Goal: Navigation & Orientation: Find specific page/section

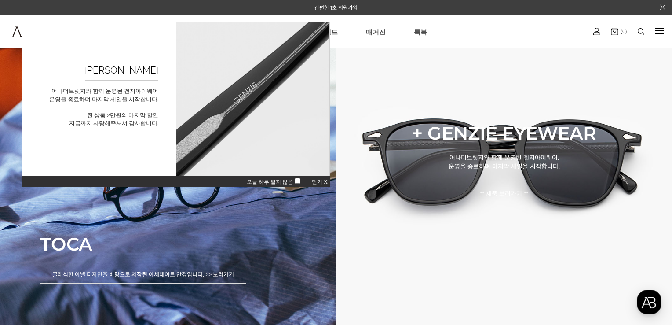
click at [274, 187] on html "[PERSON_NAME] 어나더브릿지와 함께 운영된 겐지아이웨어 운영을 종료하며 마지막 세일을 시작합니다. 전 상품 2만원의 마지막 할인 지금…" at bounding box center [176, 104] width 308 height 165
click at [297, 184] on span "오늘 하루 열지 않음" at bounding box center [275, 182] width 56 height 6
click at [326, 182] on span "닫기 X" at bounding box center [320, 181] width 16 height 6
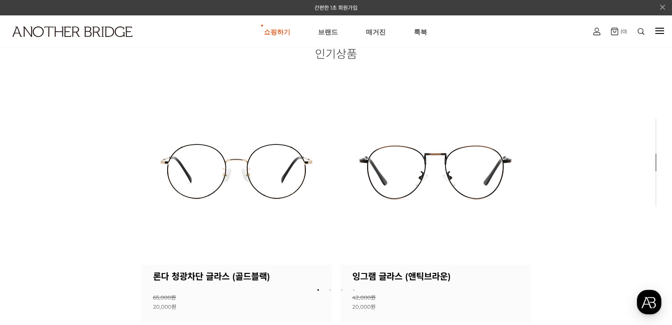
click at [659, 30] on div at bounding box center [660, 30] width 9 height 1
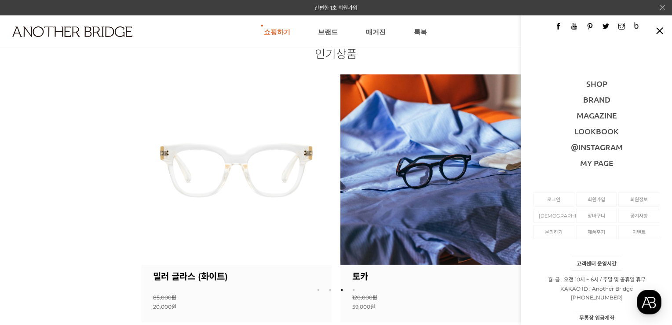
click at [0, 176] on html "간편한 1초 회원가입 상품검색하기 검색 인기검색어 # 상품 상세 검색 바로가기 쇼핑하기 AnotherBridge Genzie BEST [GEO…" at bounding box center [336, 162] width 672 height 325
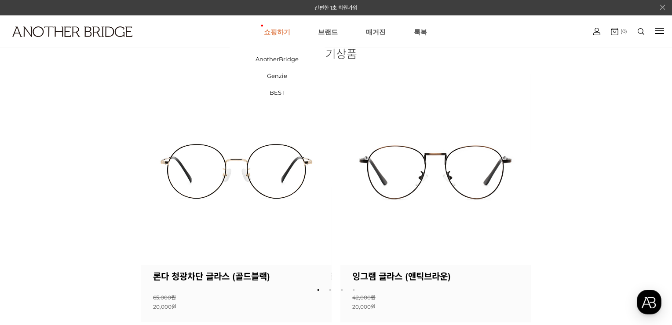
click at [279, 27] on link "쇼핑하기" at bounding box center [277, 32] width 26 height 32
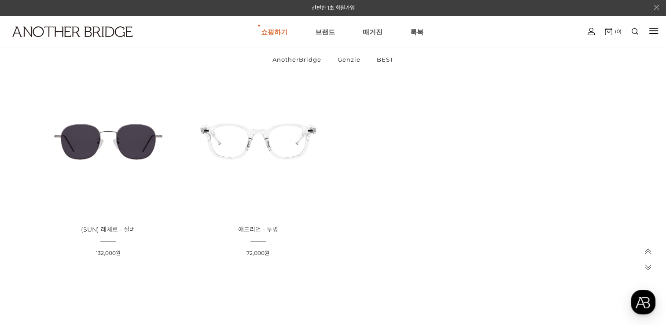
scroll to position [1760, 0]
